Goal: Task Accomplishment & Management: Manage account settings

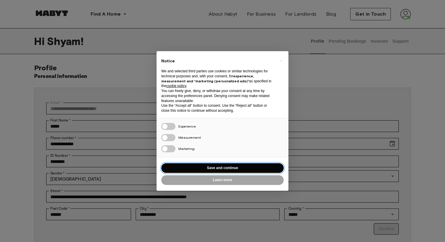
click at [247, 171] on button "Save and continue" at bounding box center [222, 168] width 122 height 10
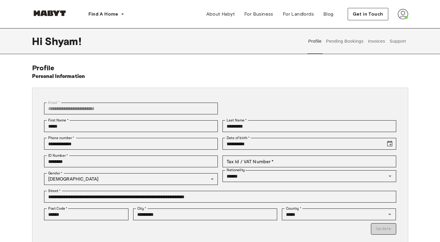
click at [378, 42] on button "Invoices" at bounding box center [376, 41] width 19 height 26
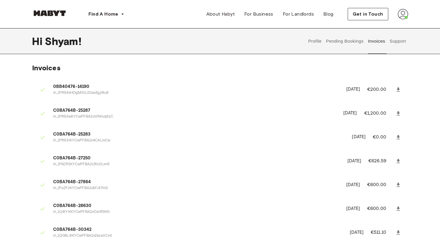
click at [356, 43] on button "Pending Bookings" at bounding box center [345, 41] width 39 height 26
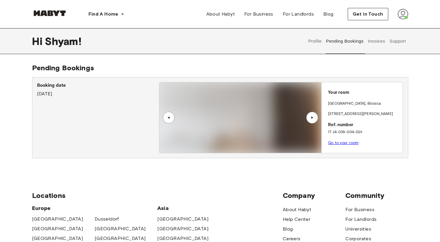
click at [373, 40] on button "Invoices" at bounding box center [376, 41] width 19 height 26
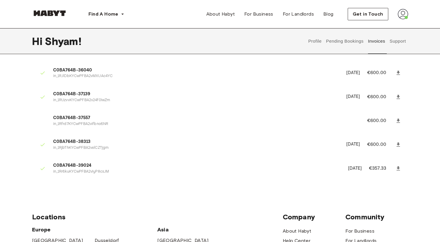
scroll to position [297, 0]
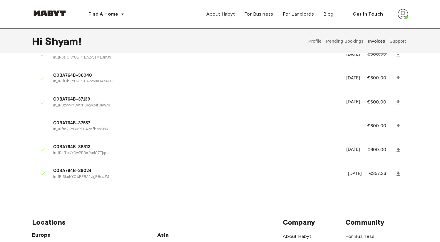
click at [316, 43] on button "Profile" at bounding box center [315, 41] width 15 height 26
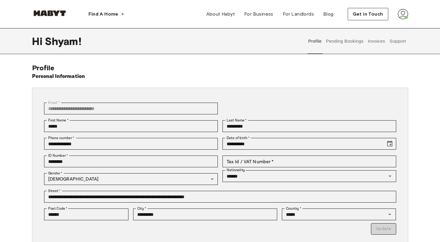
click at [336, 44] on button "Pending Bookings" at bounding box center [345, 41] width 39 height 26
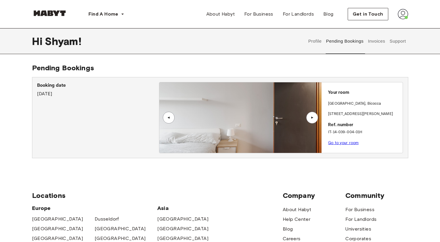
click at [313, 117] on div "▲" at bounding box center [313, 118] width 6 height 4
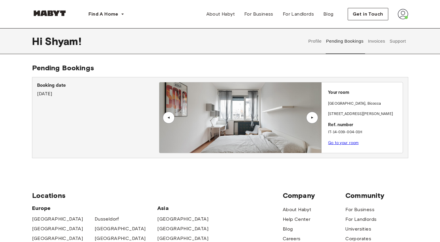
click at [313, 117] on div "▲" at bounding box center [313, 118] width 6 height 4
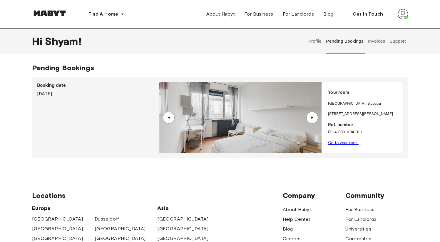
click at [313, 117] on div "▲" at bounding box center [313, 118] width 6 height 4
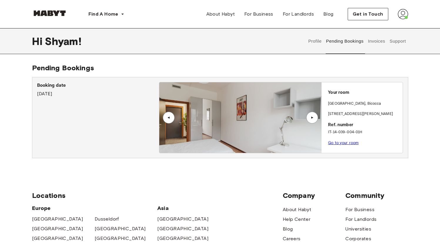
click at [313, 117] on div "▲" at bounding box center [313, 118] width 6 height 4
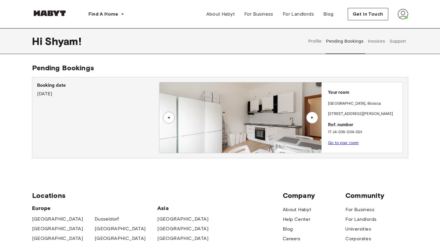
click at [313, 117] on div "▲" at bounding box center [313, 118] width 6 height 4
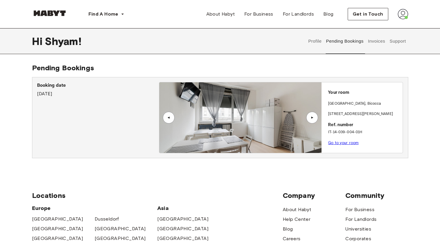
click at [346, 143] on link "Go to your room" at bounding box center [343, 143] width 31 height 4
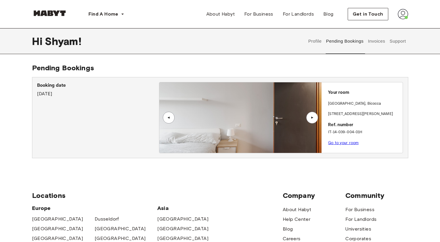
click at [373, 45] on button "Invoices" at bounding box center [376, 41] width 19 height 26
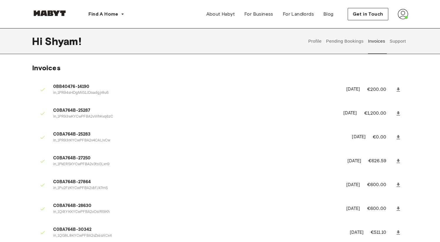
click at [219, 98] on li "0BB40476-14190 in_1PR94sHDgMiG1JDoadgjr8u6 [DATE] €200.00" at bounding box center [220, 89] width 377 height 20
click at [404, 17] on img at bounding box center [403, 14] width 11 height 11
click at [391, 27] on span "Profile" at bounding box center [385, 27] width 15 height 7
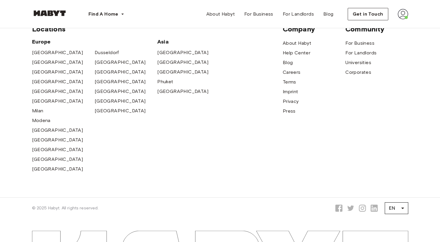
scroll to position [323, 0]
